Goal: Task Accomplishment & Management: Complete application form

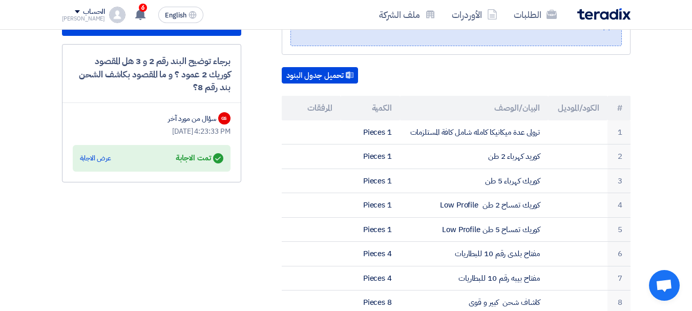
scroll to position [275, 0]
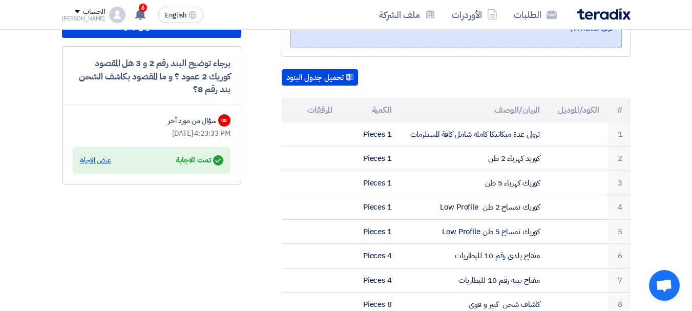
click at [106, 157] on div "عرض الاجابة" at bounding box center [95, 160] width 31 height 10
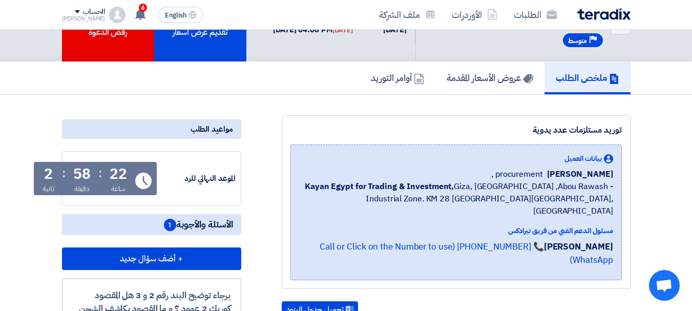
scroll to position [0, 0]
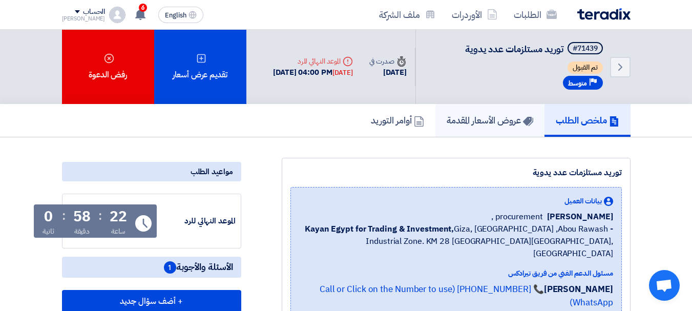
click at [529, 118] on icon at bounding box center [528, 121] width 10 height 10
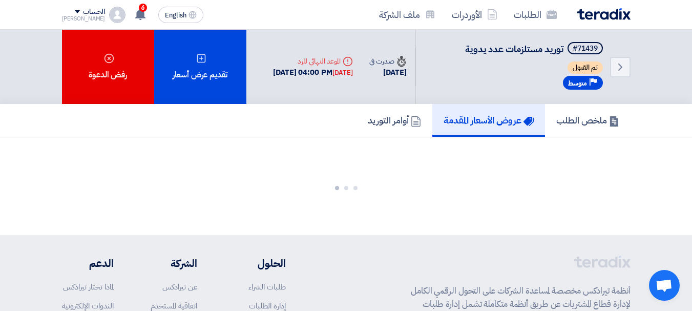
click at [529, 118] on use at bounding box center [528, 121] width 10 height 9
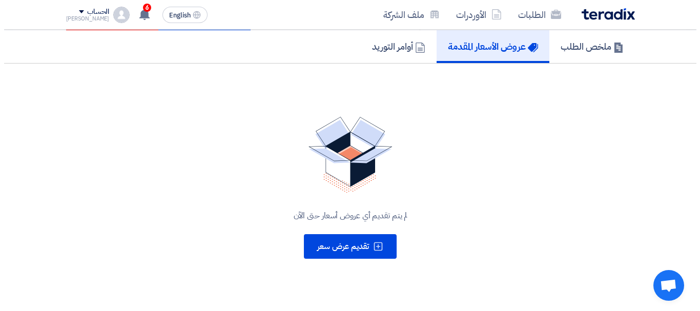
scroll to position [120, 0]
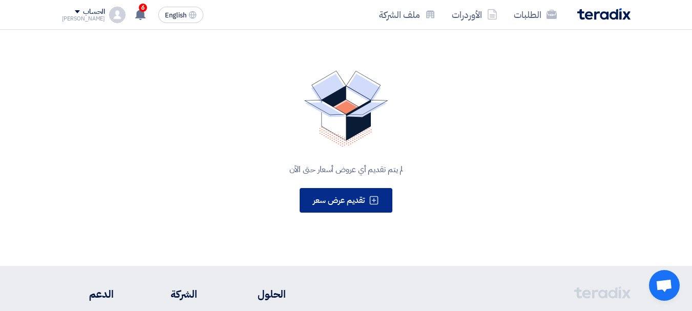
click at [346, 193] on button "تقديم عرض سعر" at bounding box center [346, 200] width 93 height 25
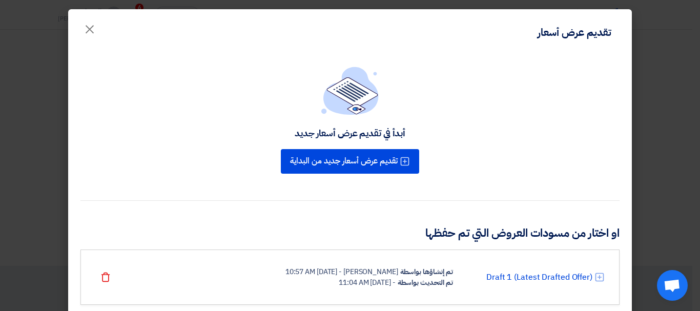
scroll to position [29, 0]
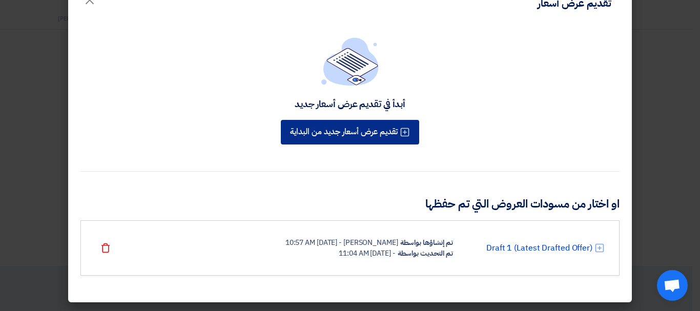
click at [323, 136] on button "تقديم عرض أسعار جديد من البداية" at bounding box center [350, 132] width 138 height 25
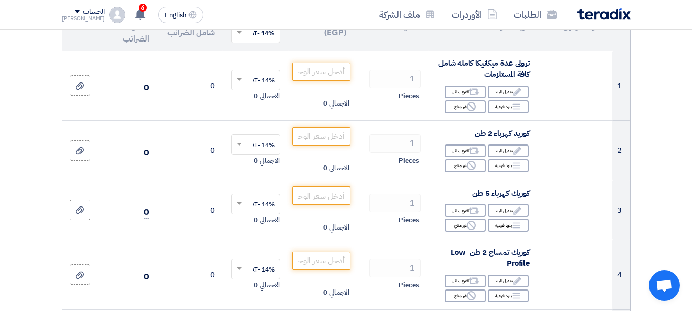
scroll to position [138, 0]
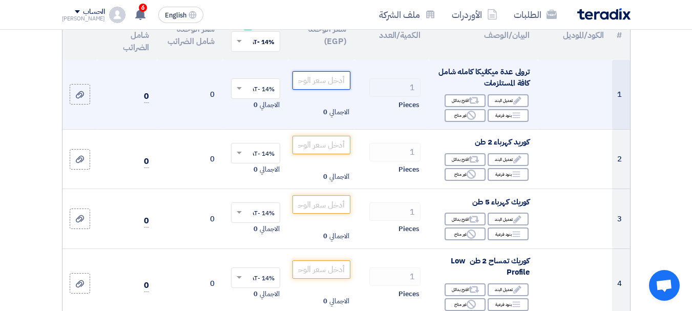
click at [310, 90] on input "number" at bounding box center [321, 80] width 57 height 18
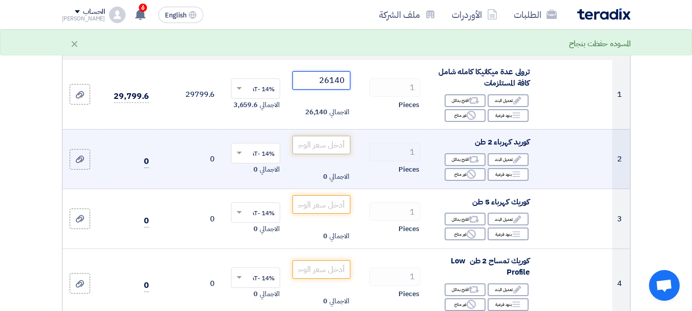
type input "26140"
click at [335, 154] on input "number" at bounding box center [321, 145] width 57 height 18
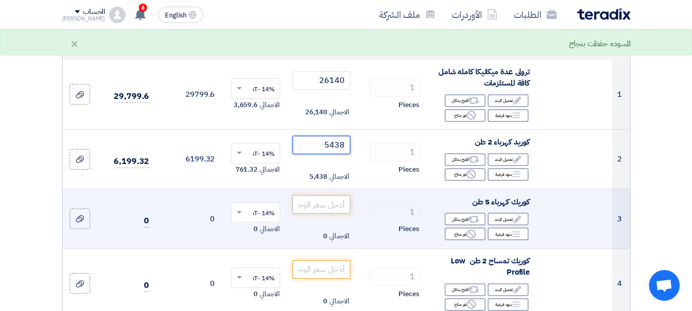
type input "5438"
click at [333, 212] on input "number" at bounding box center [321, 204] width 57 height 18
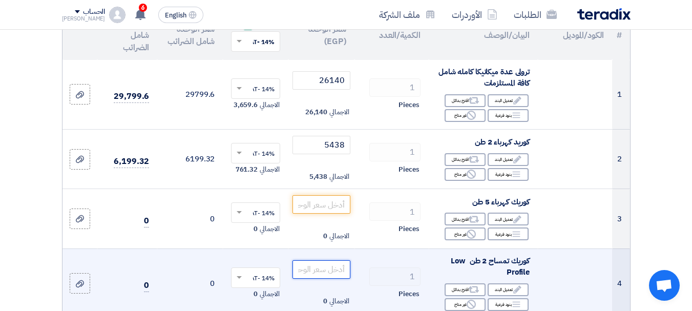
click at [332, 279] on input "number" at bounding box center [321, 269] width 57 height 18
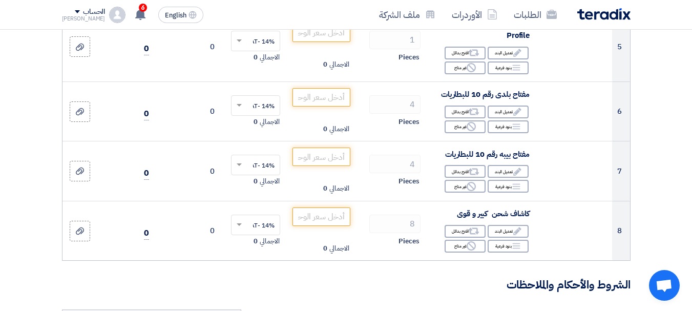
scroll to position [445, 0]
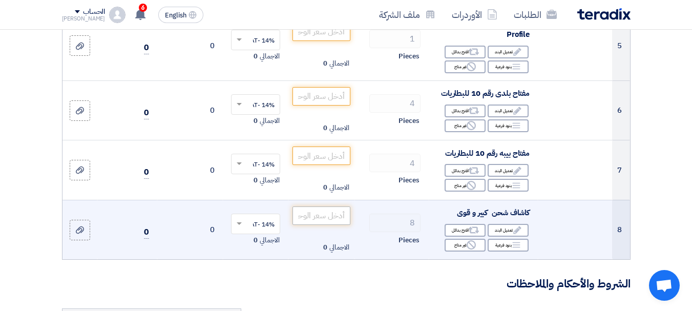
type input "1430"
click at [332, 225] on input "number" at bounding box center [321, 216] width 57 height 18
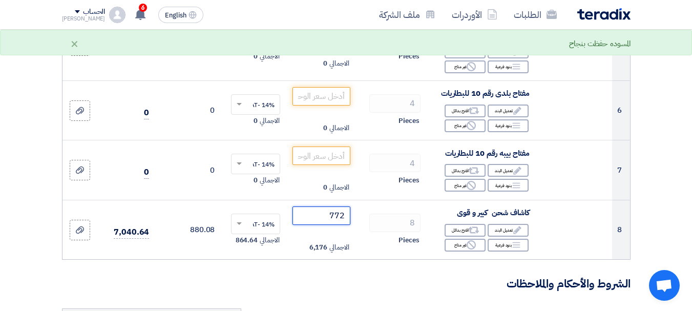
type input "772"
click at [653, 235] on section "تفاصيل الطلب # الكود/الموديل البيان/الوصف الكمية/العدد سعر الوحدة (EGP) الضرائب…" at bounding box center [346, 317] width 692 height 1334
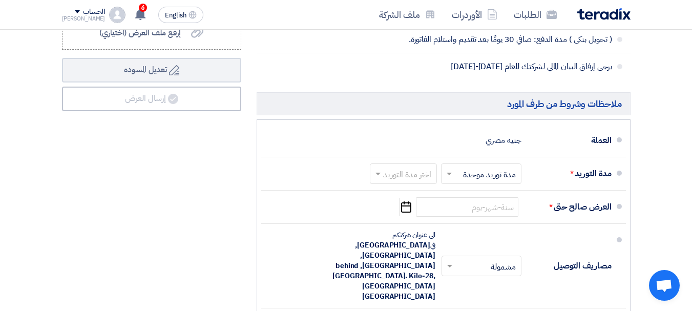
scroll to position [940, 0]
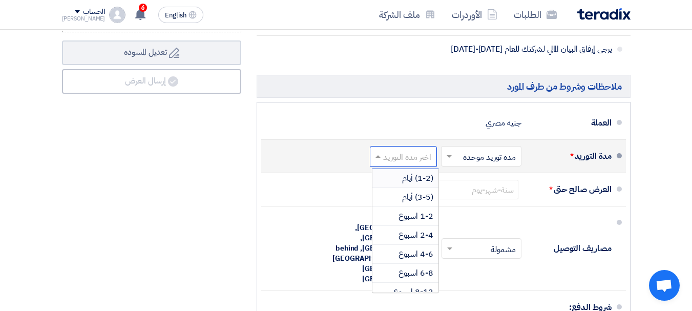
click at [407, 165] on input "text" at bounding box center [402, 157] width 62 height 15
click at [410, 200] on span "(3-5) أيام" at bounding box center [417, 197] width 31 height 12
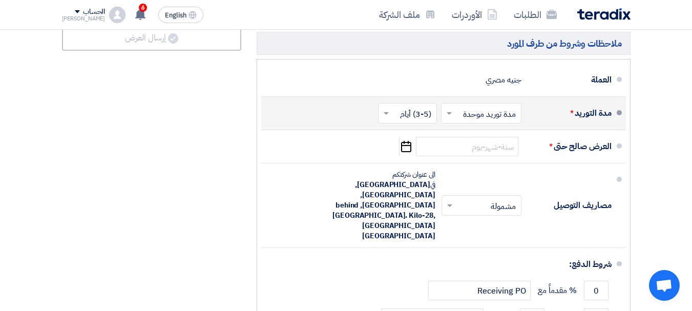
scroll to position [1029, 0]
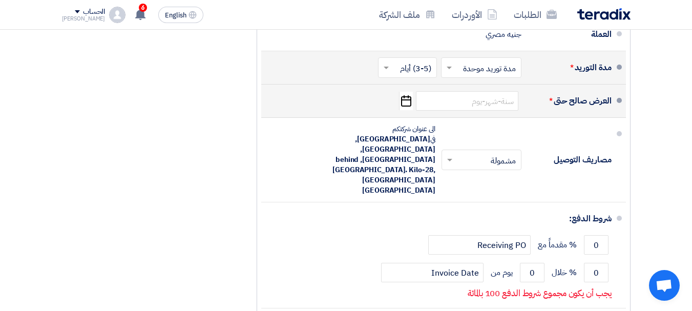
click at [404, 110] on icon "Pick a date" at bounding box center [406, 101] width 14 height 18
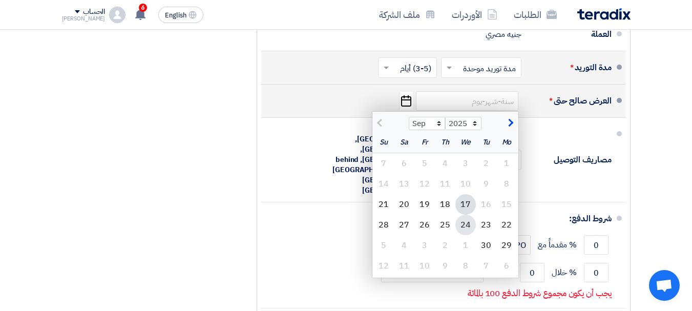
click at [466, 231] on div "24" at bounding box center [466, 225] width 21 height 21
type input "[DATE]"
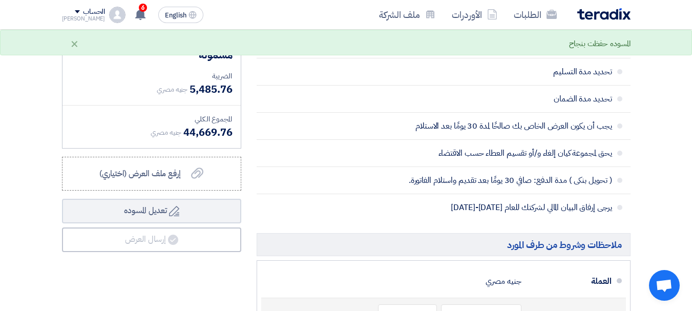
scroll to position [779, 0]
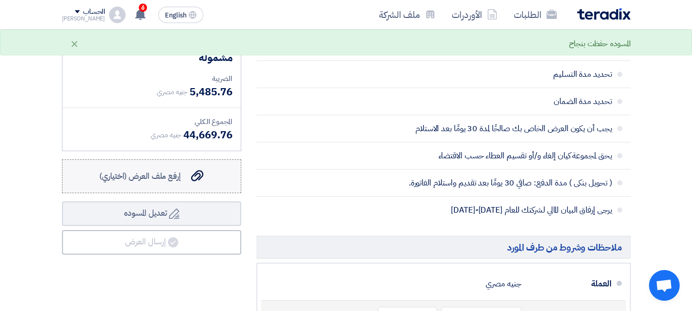
click at [179, 182] on span "إرفع ملف العرض (اختياري)" at bounding box center [139, 176] width 81 height 12
click at [0, 0] on input "إرفع ملف العرض (اختياري) إرفع ملف العرض (اختياري)" at bounding box center [0, 0] width 0 height 0
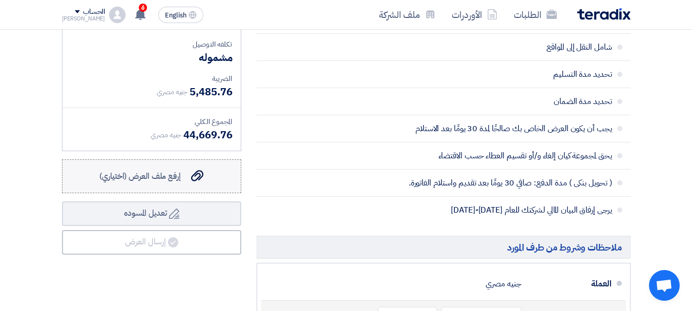
click at [151, 180] on span "إرفع ملف العرض (اختياري)" at bounding box center [139, 176] width 81 height 12
click at [0, 0] on input "إرفع ملف العرض (اختياري) إرفع ملف العرض (اختياري)" at bounding box center [0, 0] width 0 height 0
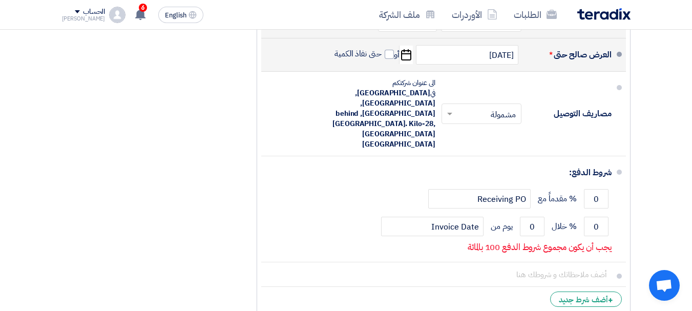
scroll to position [1069, 0]
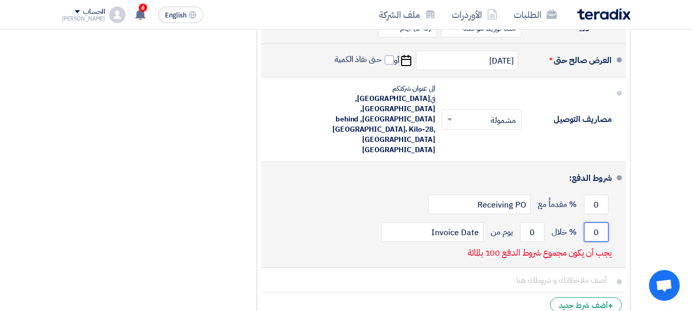
click at [602, 222] on input "0" at bounding box center [596, 231] width 25 height 19
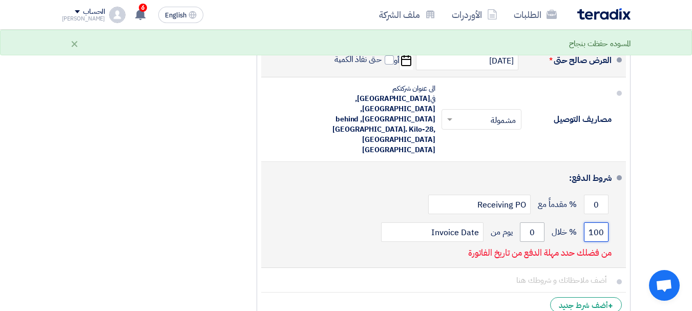
type input "100"
click at [536, 222] on input "0" at bounding box center [532, 231] width 25 height 19
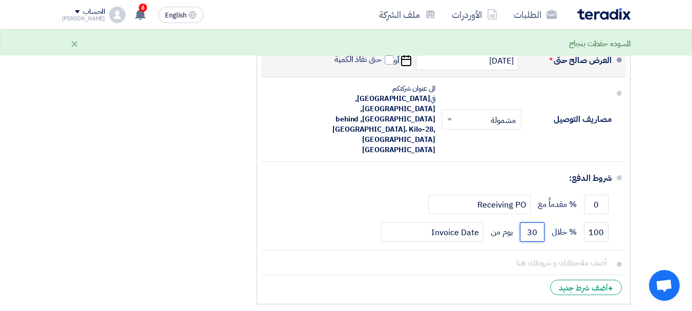
type input "30"
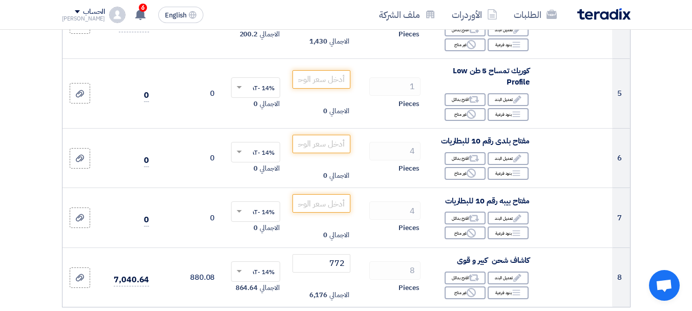
scroll to position [0, 0]
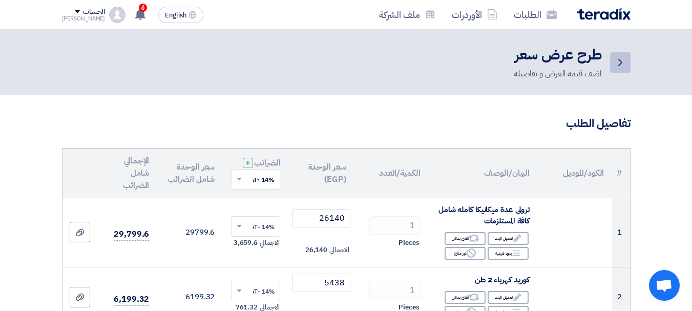
click at [622, 59] on icon "Back" at bounding box center [621, 62] width 12 height 12
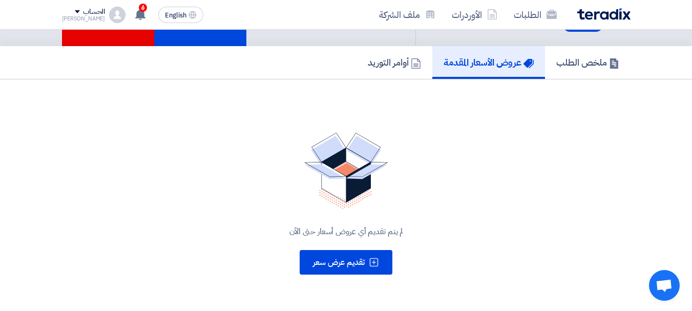
scroll to position [39, 0]
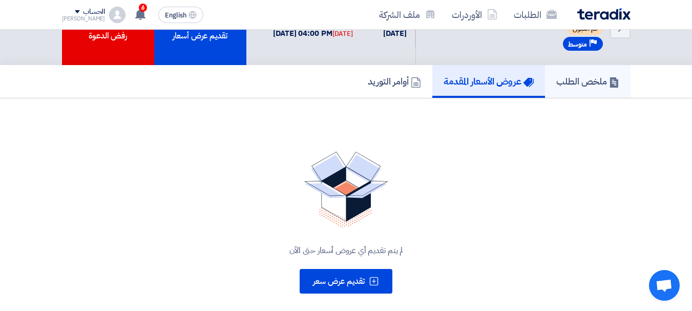
click at [590, 83] on h5 "ملخص الطلب" at bounding box center [588, 81] width 63 height 12
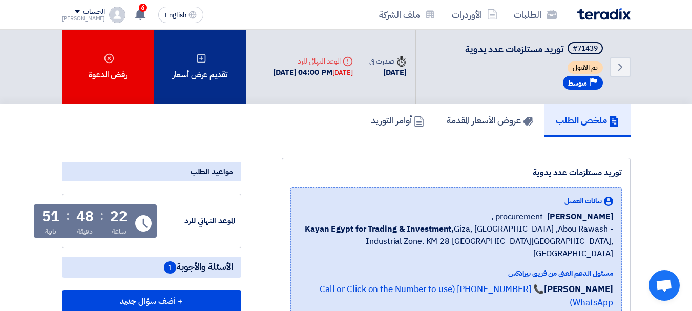
click at [190, 76] on div "تقديم عرض أسعار" at bounding box center [200, 67] width 92 height 74
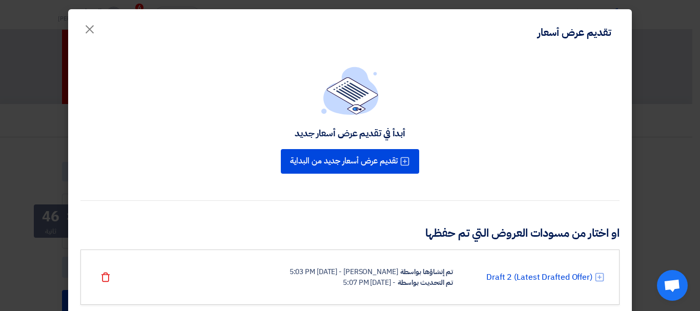
click at [605, 276] on icon at bounding box center [600, 277] width 10 height 10
click at [603, 276] on icon at bounding box center [600, 277] width 10 height 10
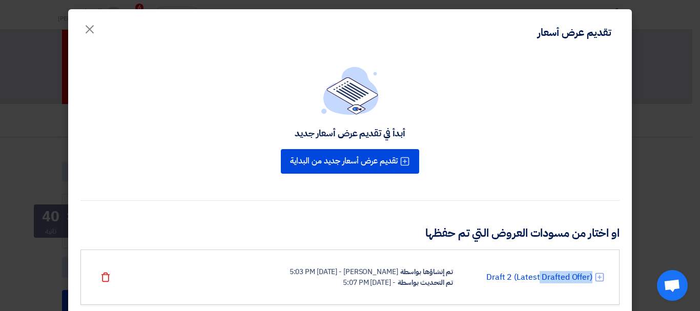
click at [603, 276] on icon at bounding box center [600, 277] width 10 height 10
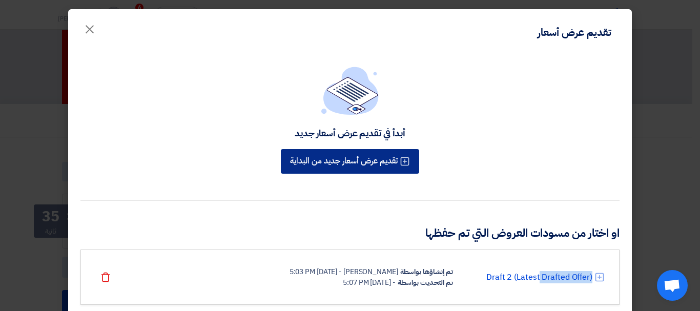
click at [330, 164] on button "تقديم عرض أسعار جديد من البداية" at bounding box center [350, 161] width 138 height 25
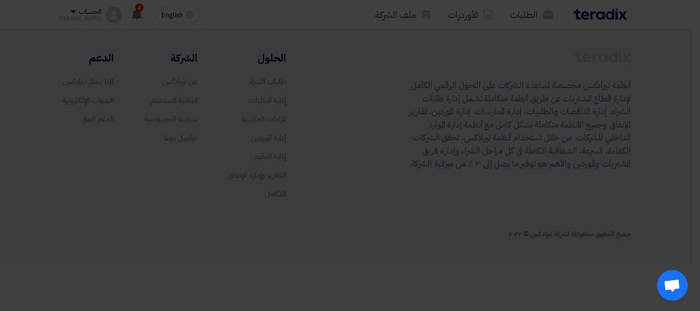
click at [330, 164] on div "أبدأ في تقديم عرض أسعار جديد تقديم عرض أسعار جديد من البداية او اختار من مسودات…" at bounding box center [350, 200] width 564 height 344
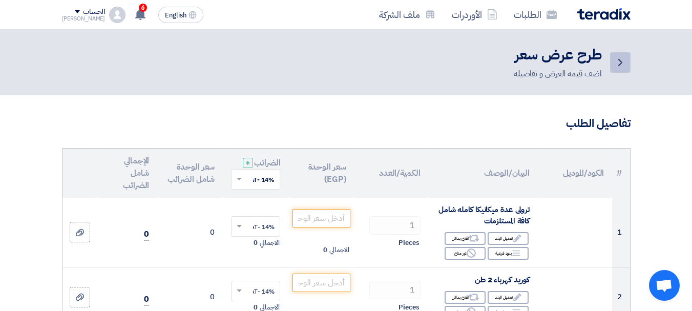
click at [624, 60] on icon "Back" at bounding box center [621, 62] width 12 height 12
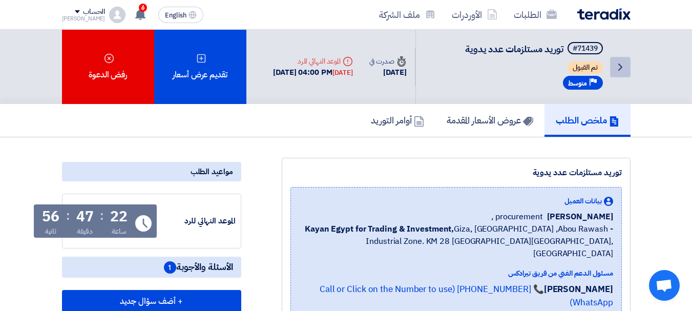
click at [623, 58] on link "Back" at bounding box center [620, 67] width 21 height 21
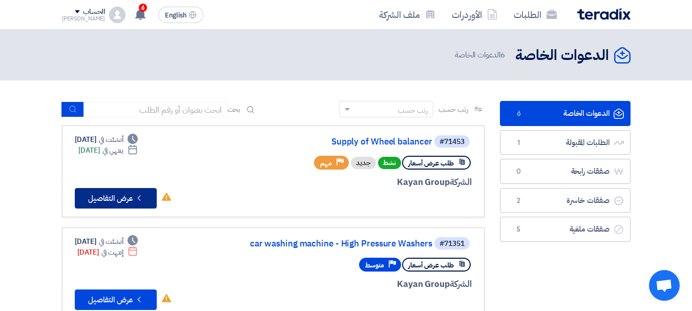
click at [109, 198] on button "Check details عرض التفاصيل" at bounding box center [116, 198] width 82 height 21
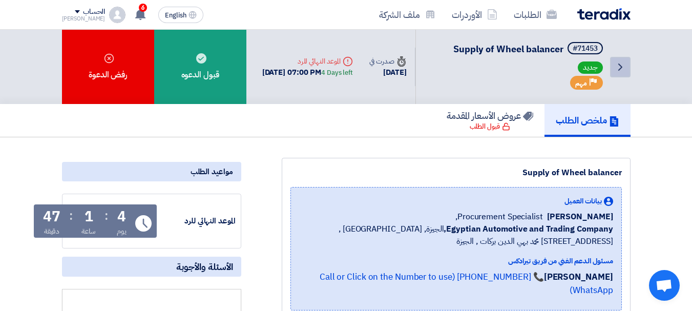
click at [620, 69] on icon "Back" at bounding box center [621, 67] width 12 height 12
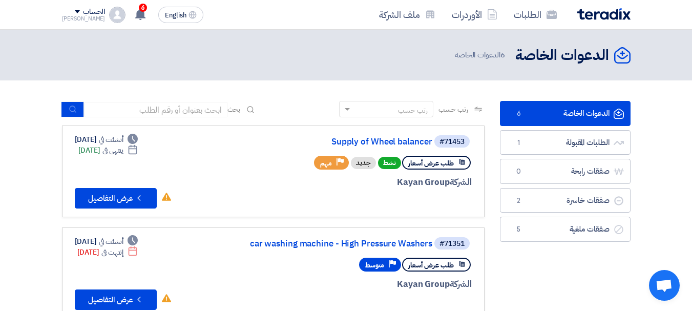
click at [520, 110] on span "6" at bounding box center [519, 114] width 12 height 10
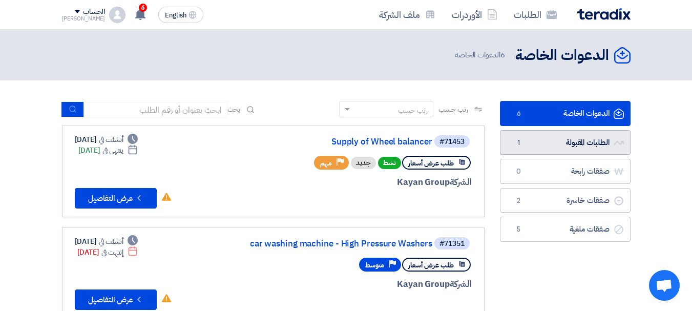
click at [539, 142] on link "الطلبات المقبولة الطلبات المقبولة 1" at bounding box center [565, 142] width 131 height 25
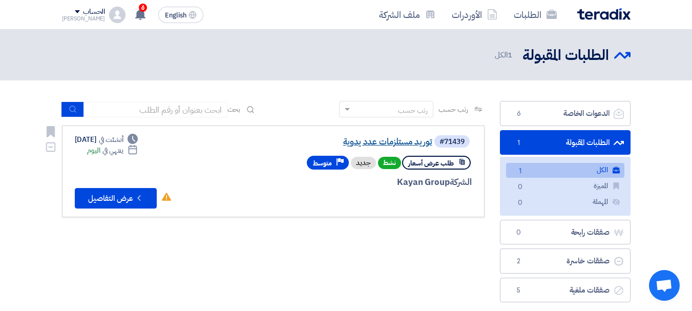
click at [406, 141] on link "توريد مستلزمات عدد يدوية" at bounding box center [330, 141] width 205 height 9
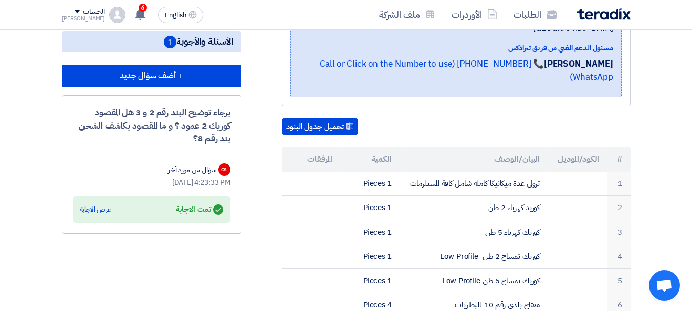
scroll to position [228, 0]
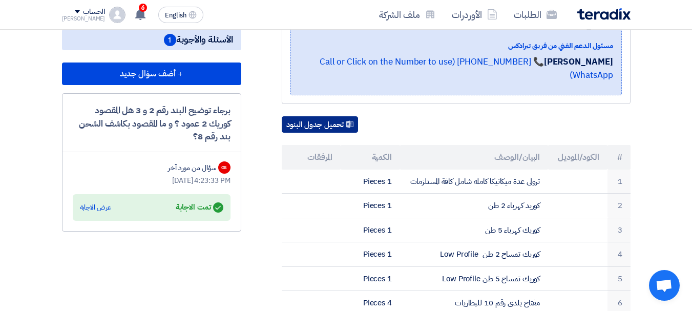
click at [339, 116] on button "تحميل جدول البنود" at bounding box center [320, 124] width 76 height 16
click at [455, 116] on div "تحميل جدول البنود" at bounding box center [456, 124] width 349 height 16
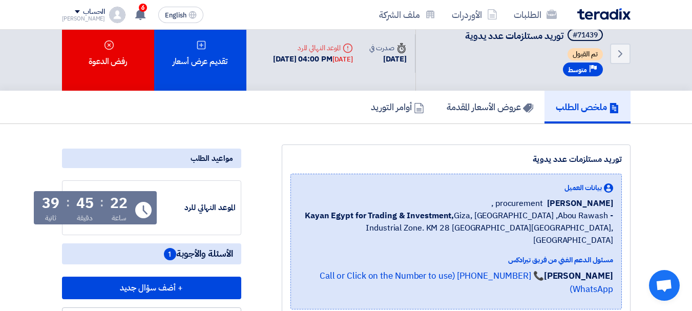
scroll to position [0, 0]
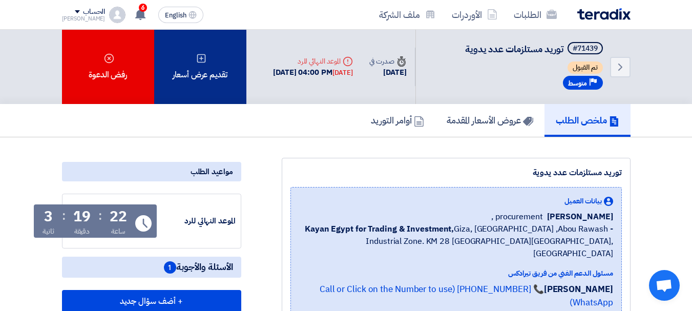
click at [212, 52] on div "تقديم عرض أسعار" at bounding box center [200, 67] width 92 height 74
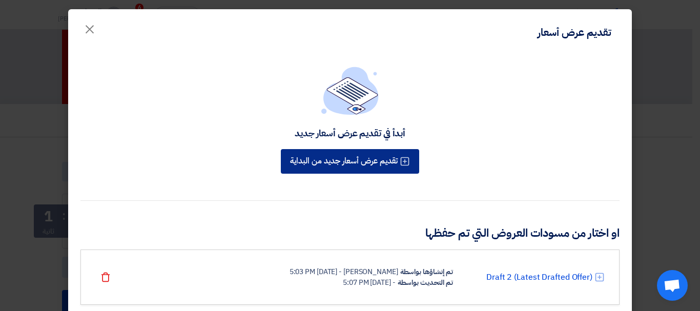
click at [363, 154] on button "تقديم عرض أسعار جديد من البداية" at bounding box center [350, 161] width 138 height 25
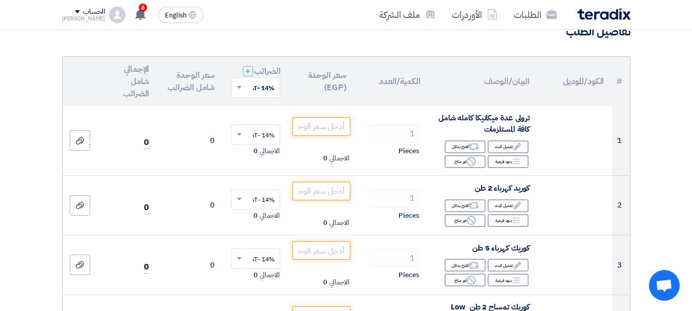
scroll to position [89, 0]
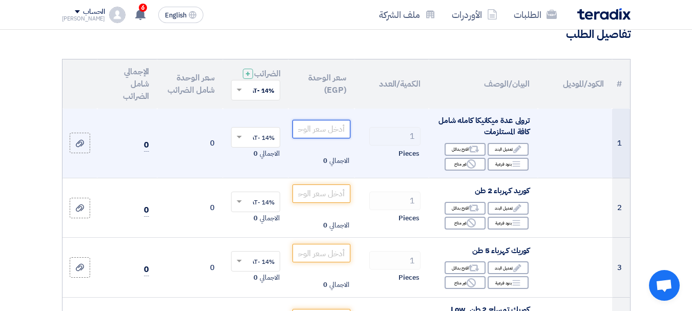
click at [338, 138] on input "number" at bounding box center [321, 129] width 57 height 18
click at [335, 134] on input "number" at bounding box center [321, 129] width 57 height 18
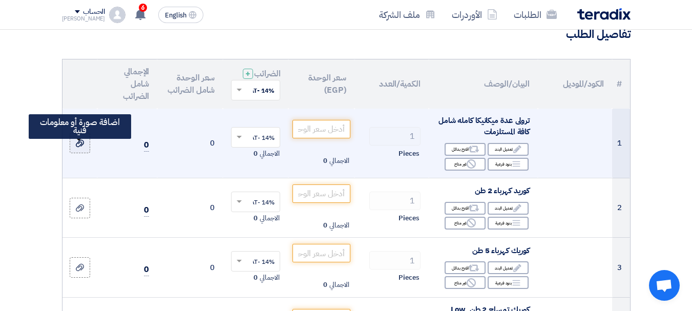
click at [76, 148] on icon at bounding box center [80, 143] width 8 height 8
click at [0, 0] on input "file" at bounding box center [0, 0] width 0 height 0
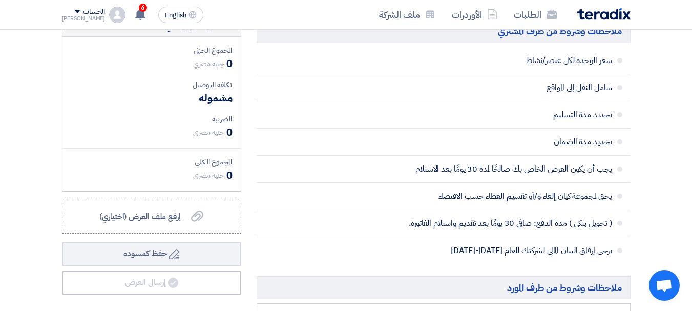
scroll to position [742, 0]
